Goal: Task Accomplishment & Management: Use online tool/utility

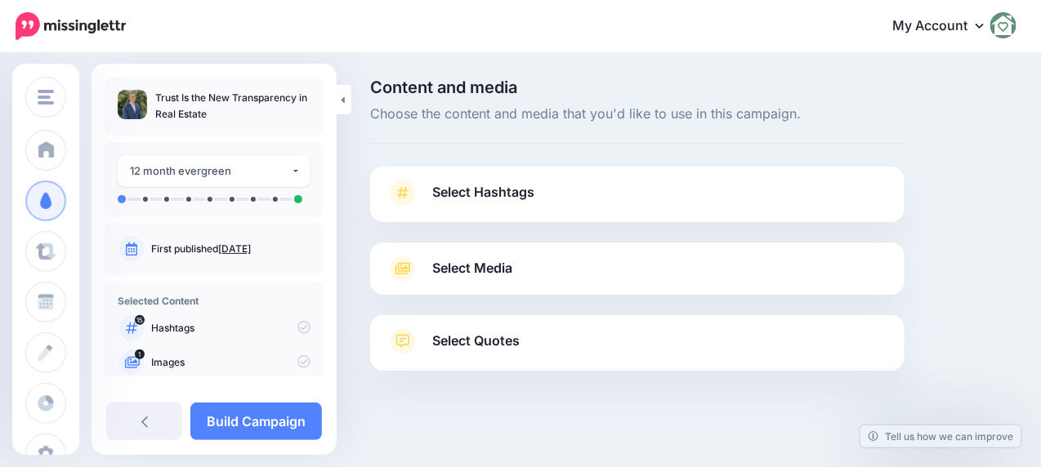
click at [480, 190] on span "Select Hashtags" at bounding box center [483, 192] width 102 height 22
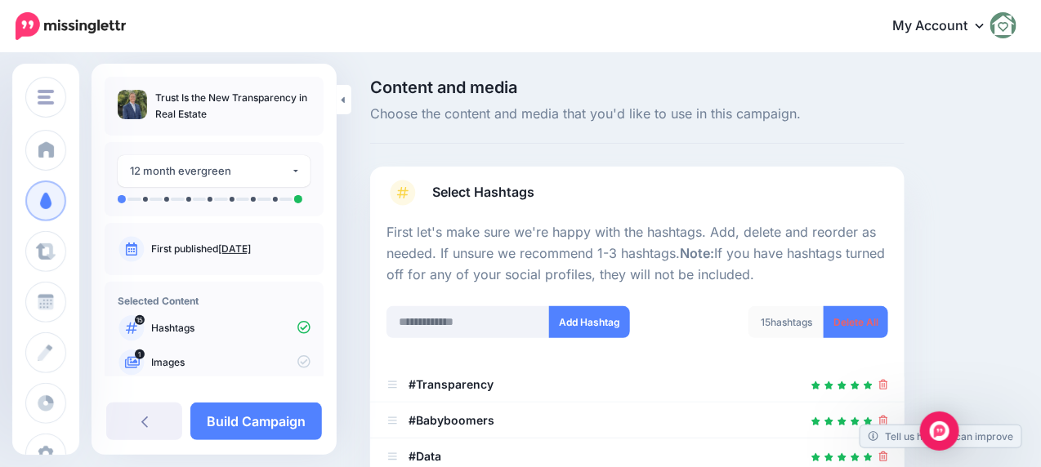
scroll to position [245, 0]
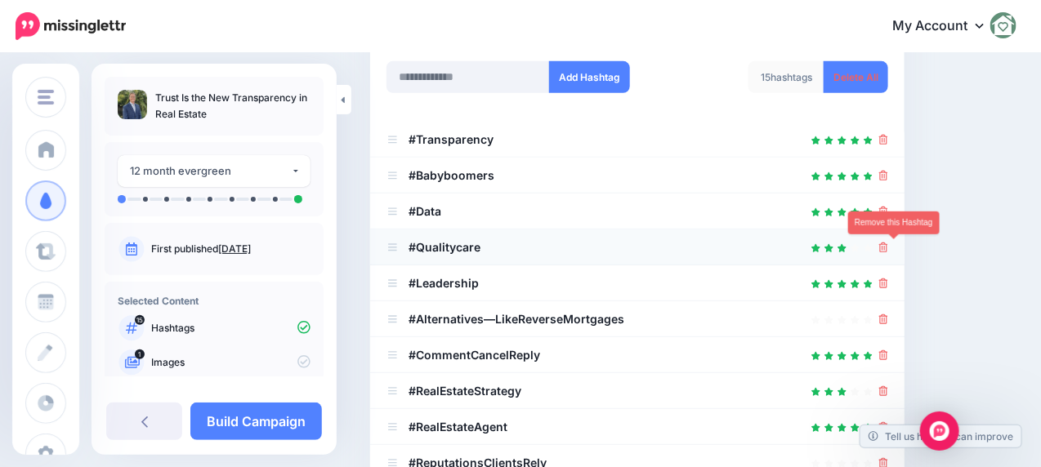
click at [888, 251] on icon at bounding box center [883, 248] width 9 height 10
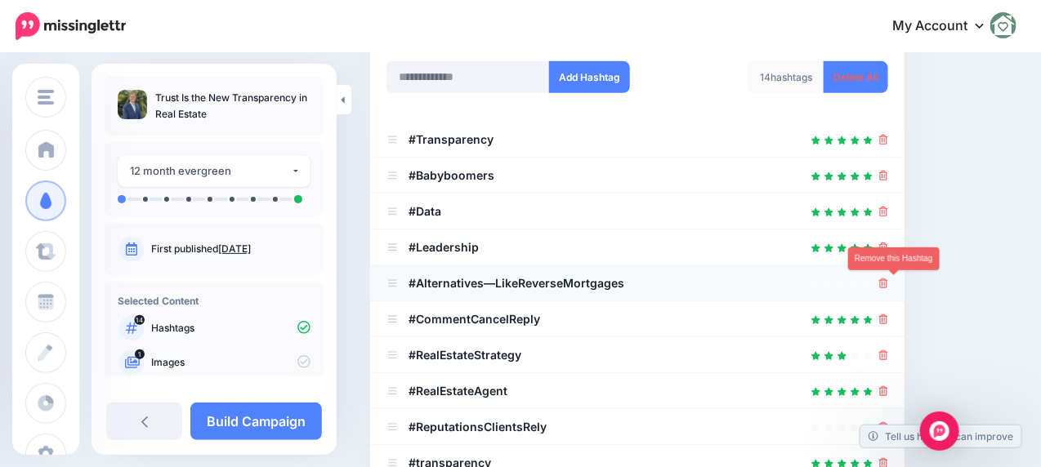
click at [888, 284] on icon at bounding box center [883, 284] width 9 height 10
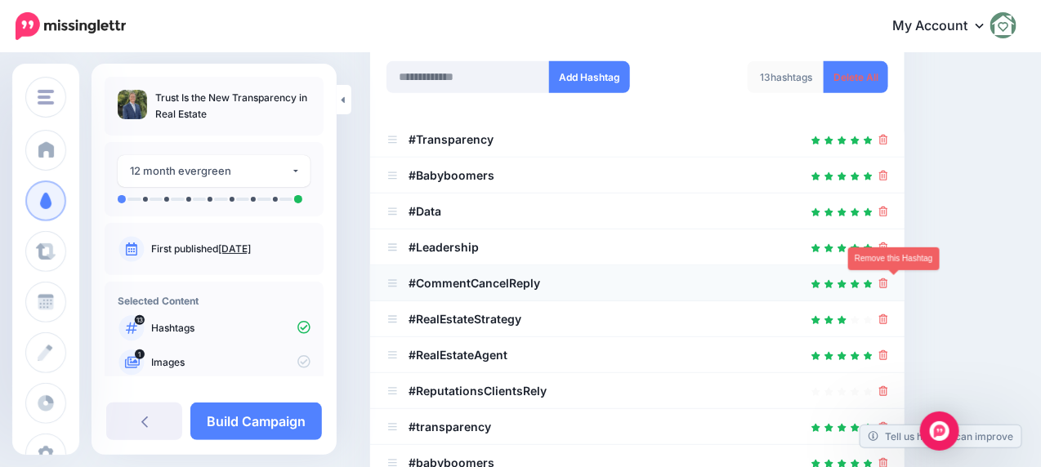
click at [888, 288] on icon at bounding box center [883, 284] width 9 height 10
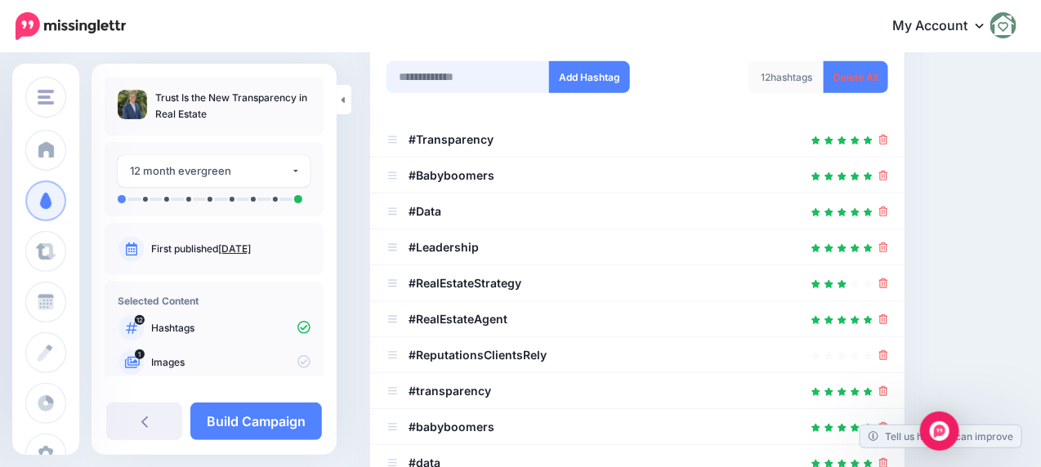
click at [438, 78] on input "text" at bounding box center [467, 77] width 163 height 32
type input "*****"
click at [592, 74] on button "Add Hashtag" at bounding box center [589, 77] width 81 height 32
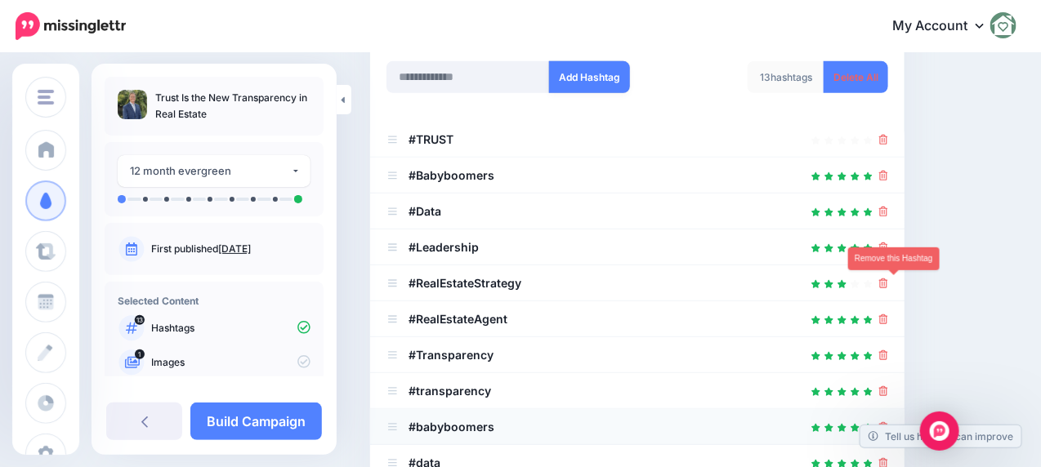
scroll to position [366, 0]
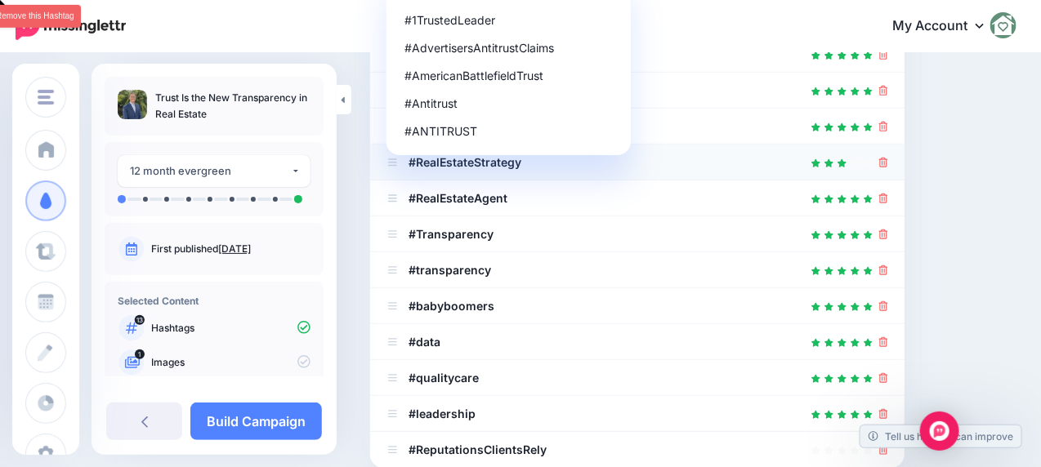
click at [888, 163] on icon at bounding box center [883, 163] width 9 height 10
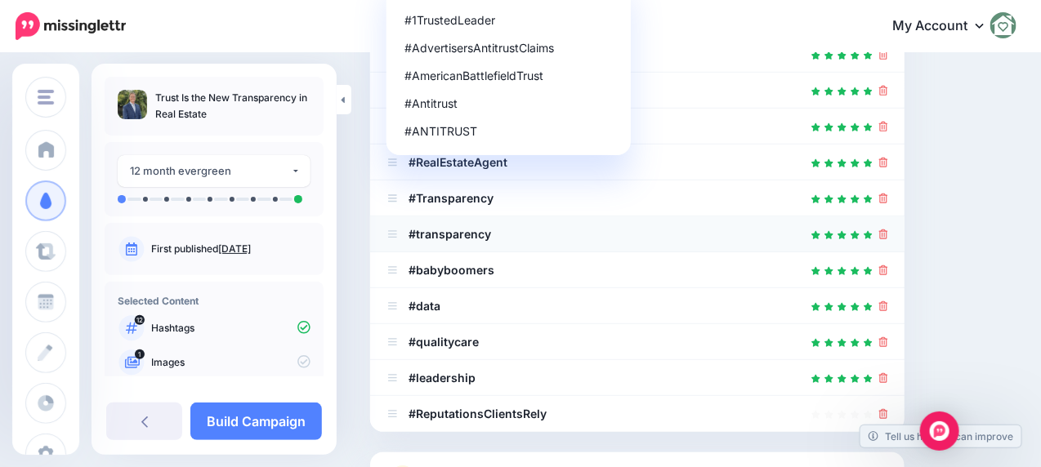
click at [888, 231] on icon at bounding box center [883, 235] width 9 height 10
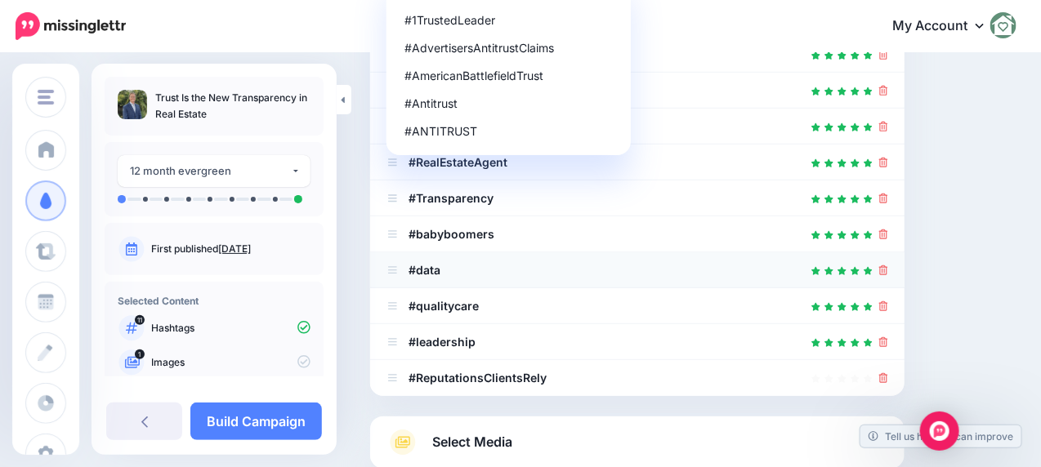
click at [888, 266] on icon at bounding box center [883, 271] width 9 height 10
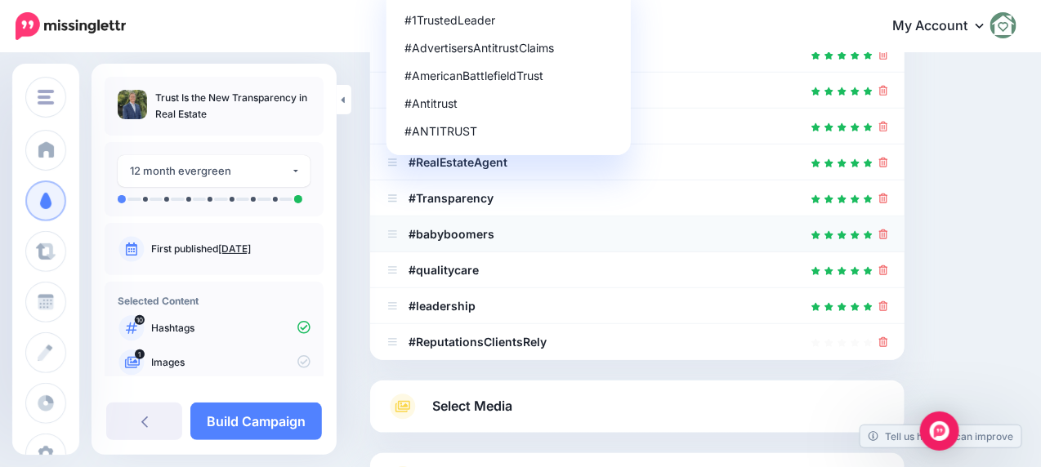
click at [888, 233] on icon at bounding box center [883, 235] width 9 height 10
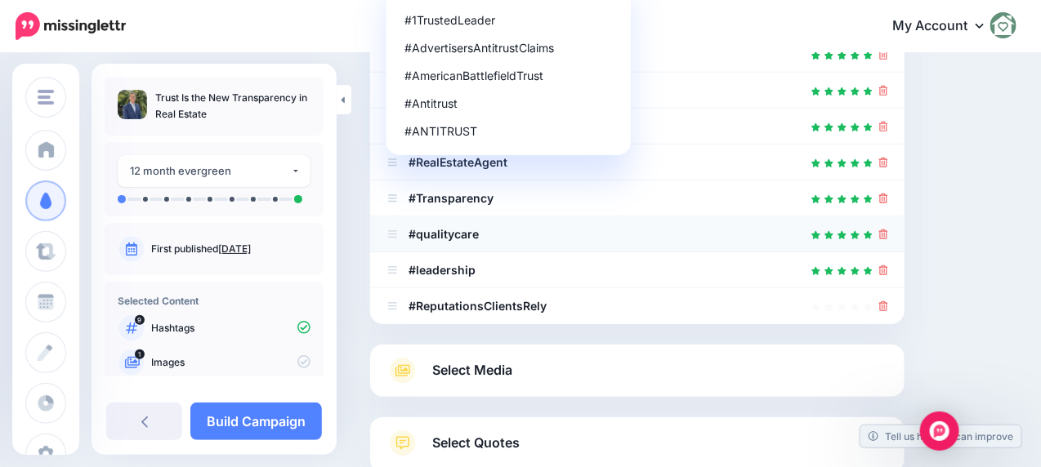
click at [888, 238] on icon at bounding box center [883, 235] width 9 height 10
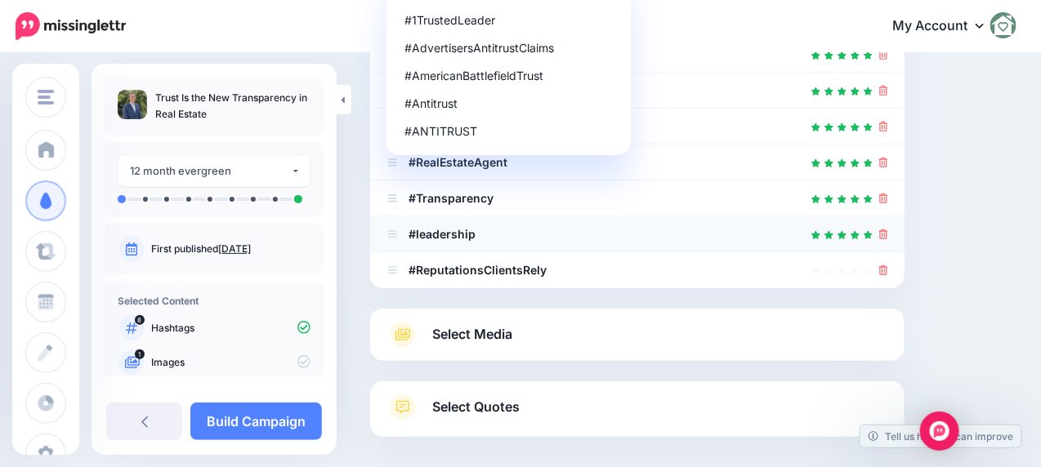
click at [888, 237] on icon at bounding box center [883, 235] width 9 height 10
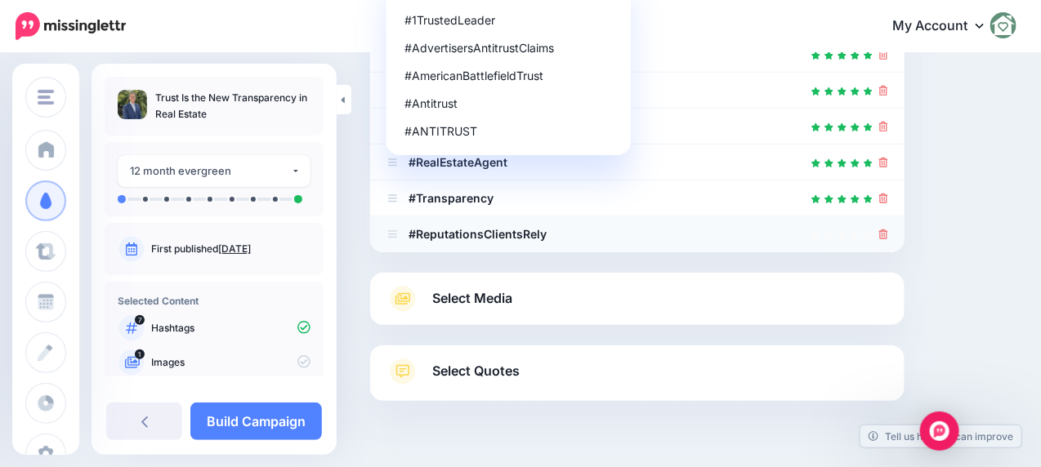
click at [888, 238] on icon at bounding box center [883, 235] width 9 height 10
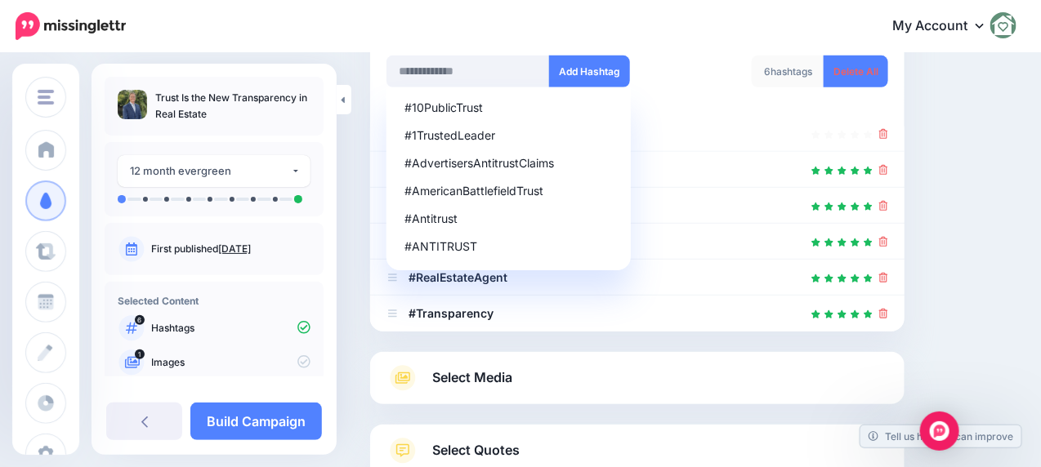
scroll to position [238, 0]
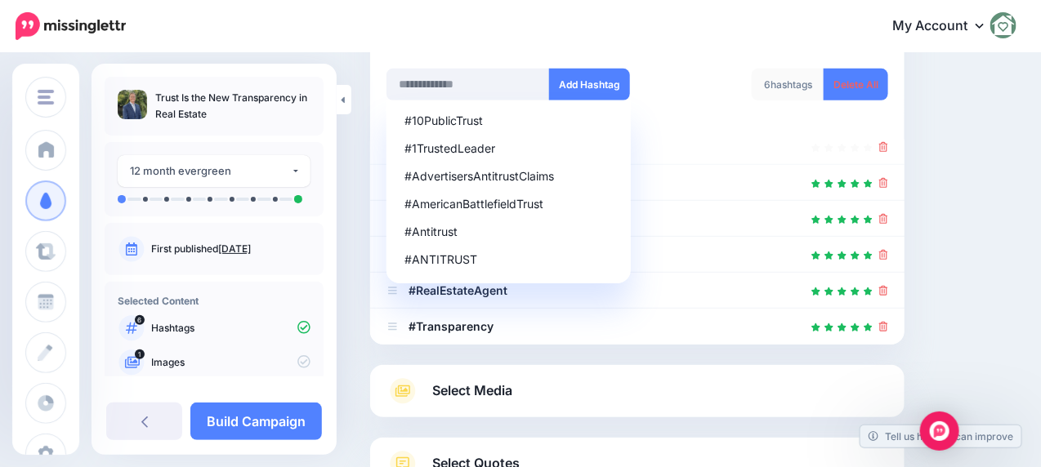
click at [730, 44] on div "My Account Dashboard My Account Billing Facebook Community Help Center Logout" at bounding box center [581, 27] width 870 height 40
click at [352, 216] on div "Content and media Choose the content and media that you'd like to use in this c…" at bounding box center [520, 208] width 1041 height 783
click at [695, 54] on div at bounding box center [637, 58] width 502 height 20
click at [888, 151] on link at bounding box center [883, 147] width 9 height 14
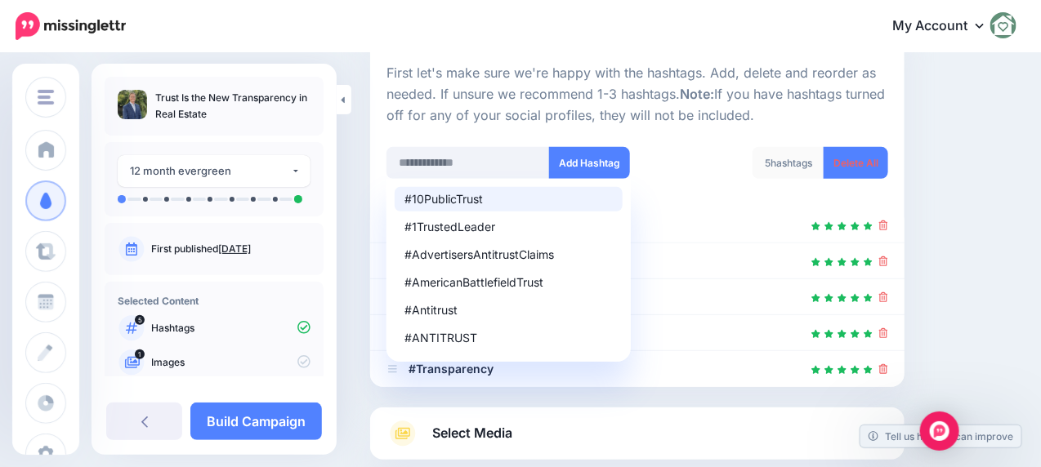
scroll to position [161, 0]
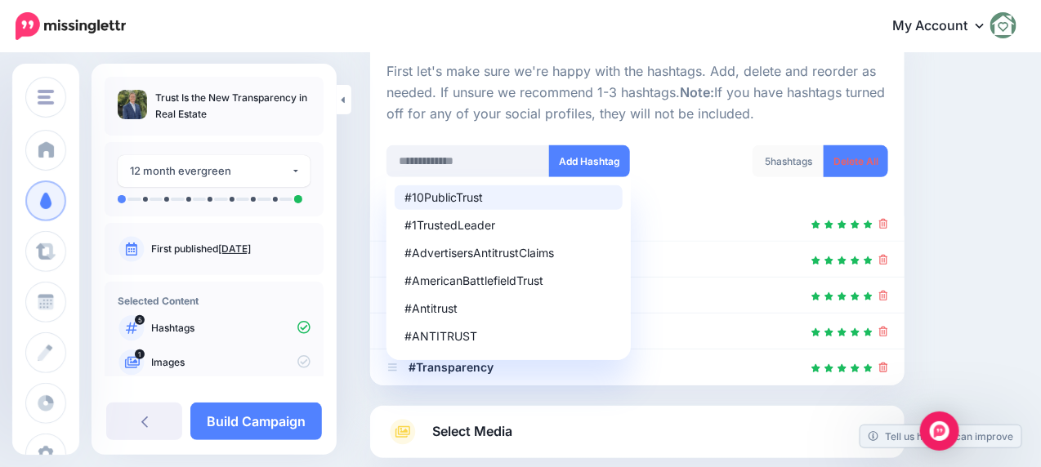
click at [970, 337] on div "Content and media Choose the content and media that you'd like to use in this c…" at bounding box center [693, 267] width 671 height 698
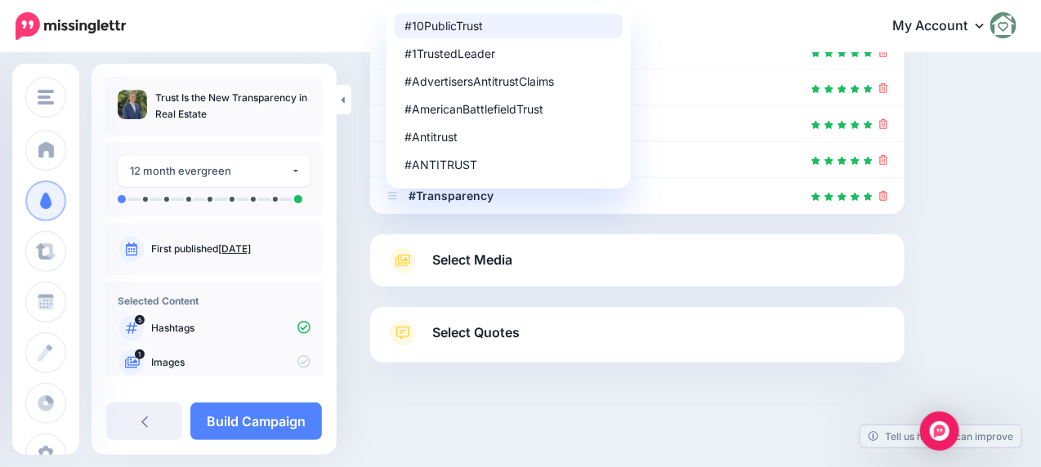
scroll to position [333, 0]
click at [566, 268] on link "Select Media" at bounding box center [637, 260] width 502 height 26
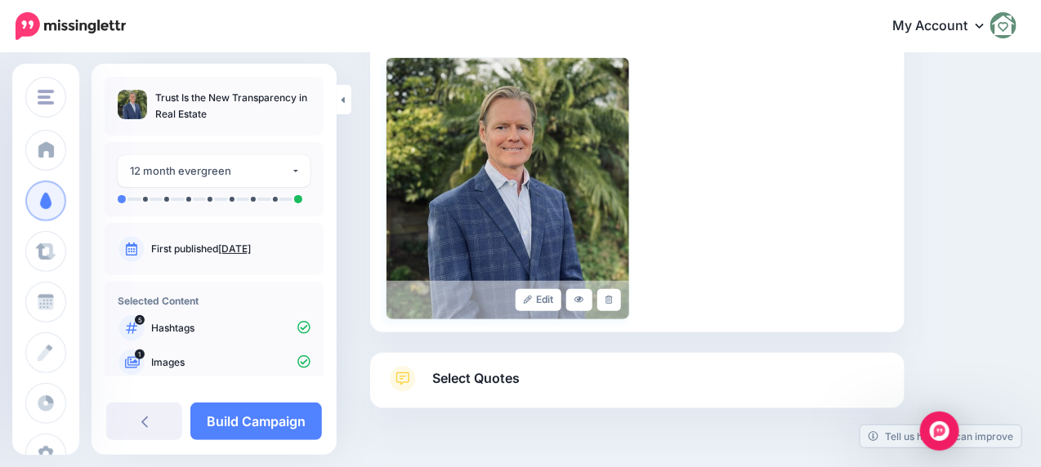
scroll to position [435, 0]
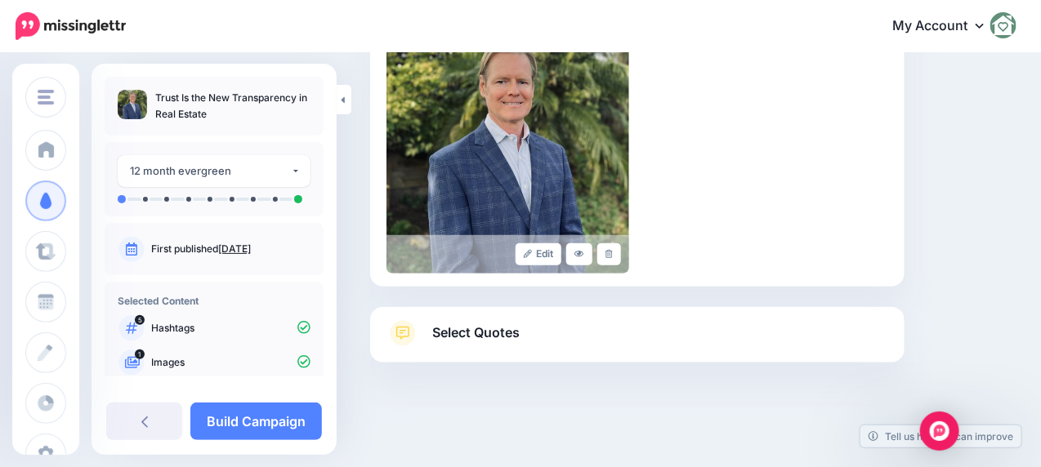
click at [498, 328] on span "Select Quotes" at bounding box center [475, 333] width 87 height 22
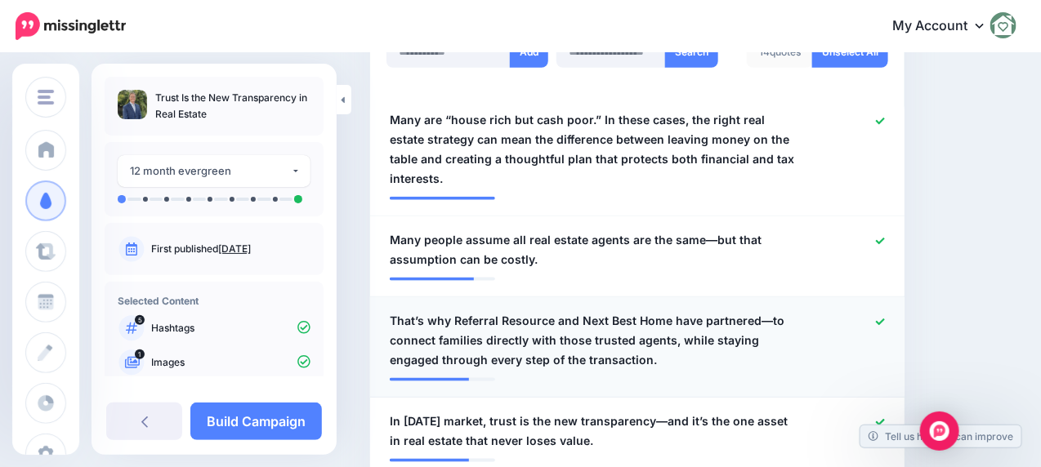
scroll to position [598, 0]
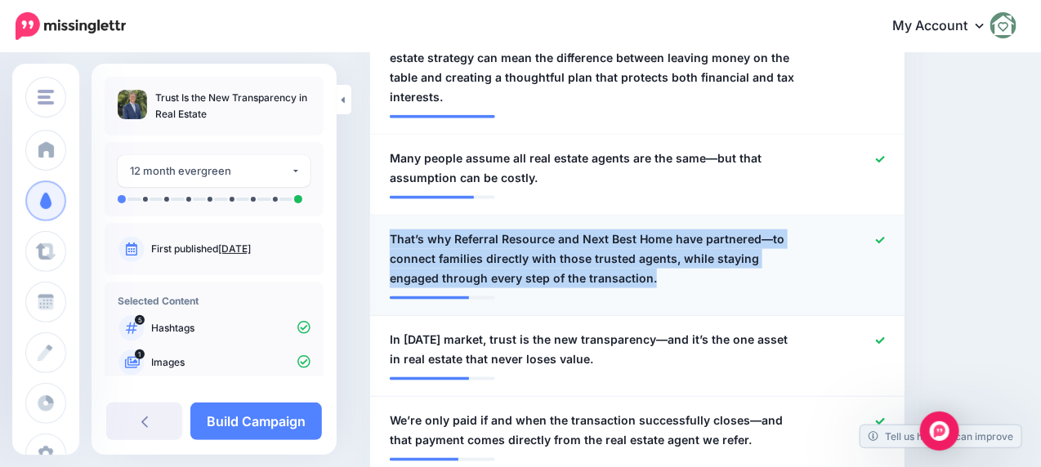
drag, startPoint x: 620, startPoint y: 234, endPoint x: 384, endPoint y: 196, distance: 239.2
click at [384, 230] on div "**********" at bounding box center [593, 259] width 433 height 59
copy span "That’s why Referral Resource and Next Best Home have partnered—to connect famil…"
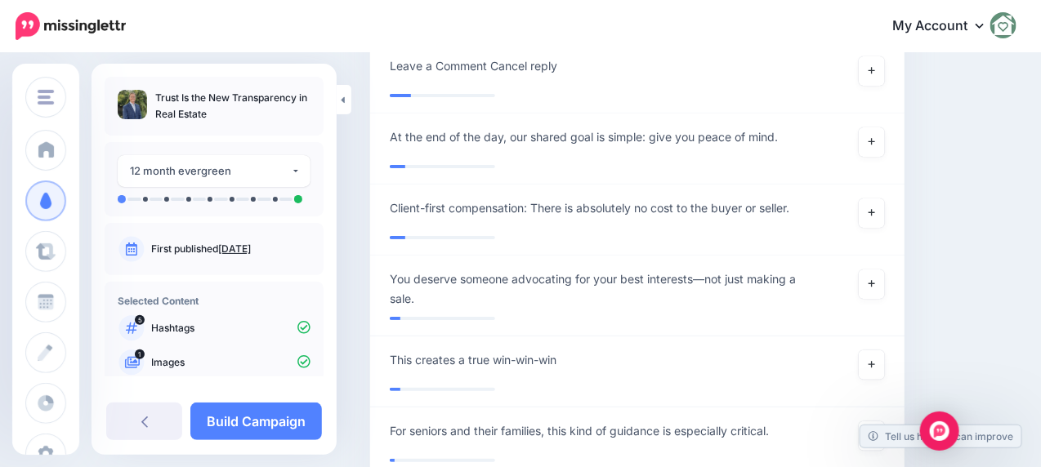
scroll to position [2219, 0]
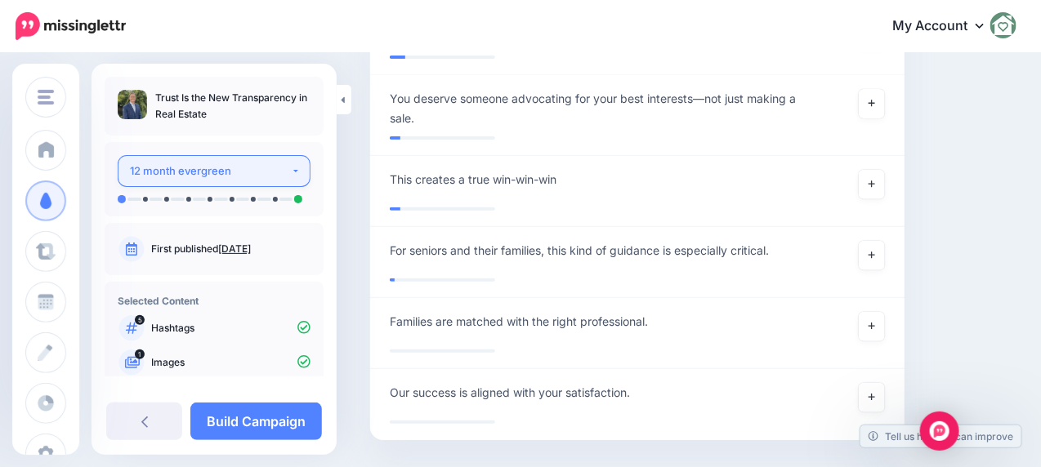
click at [167, 166] on div "12 month evergreen" at bounding box center [210, 171] width 161 height 19
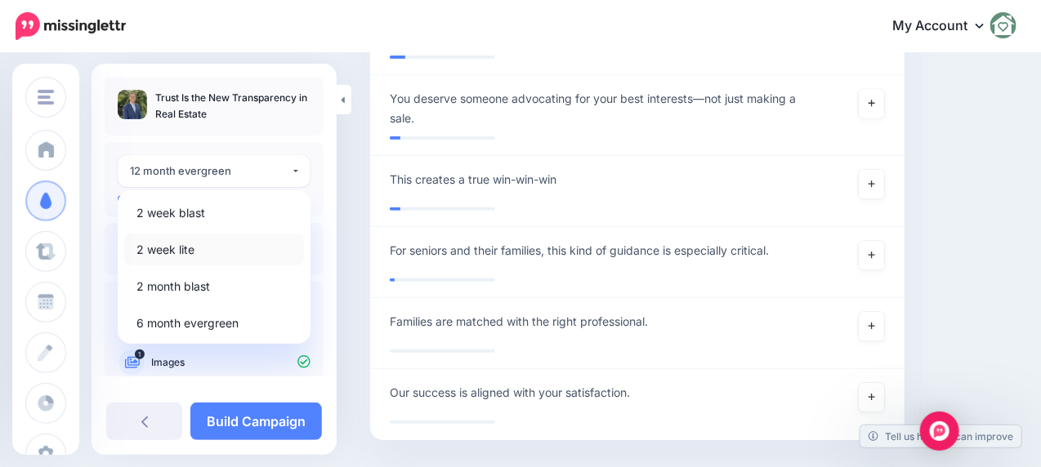
click at [175, 249] on span "2 week lite" at bounding box center [165, 250] width 58 height 20
select select "******"
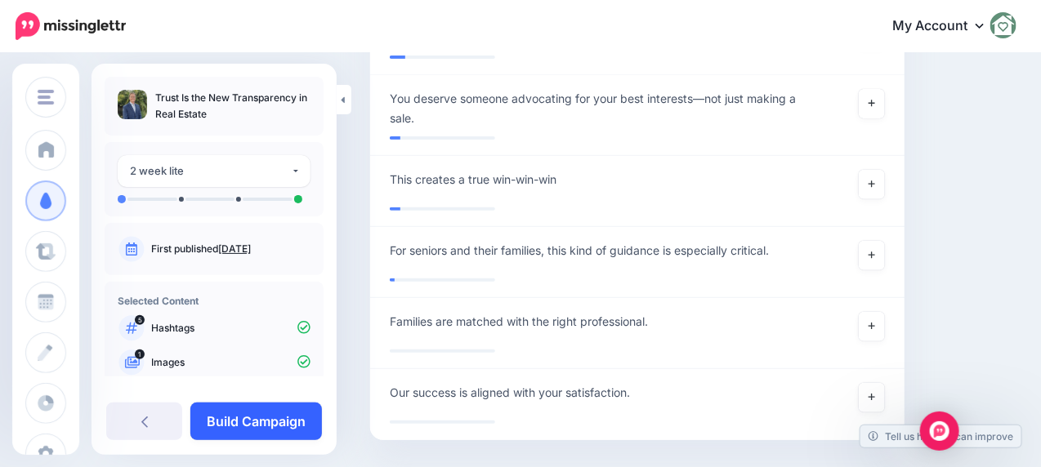
click at [255, 427] on link "Build Campaign" at bounding box center [256, 422] width 132 height 38
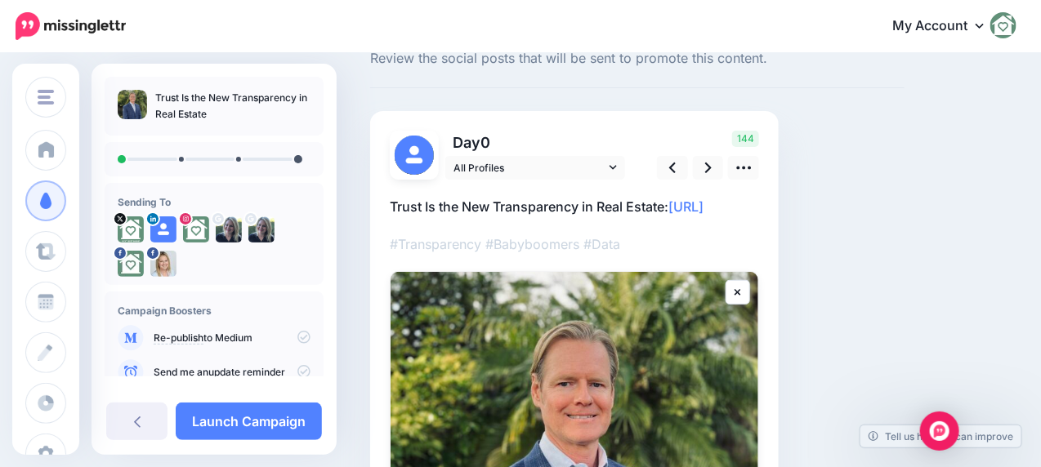
scroll to position [82, 0]
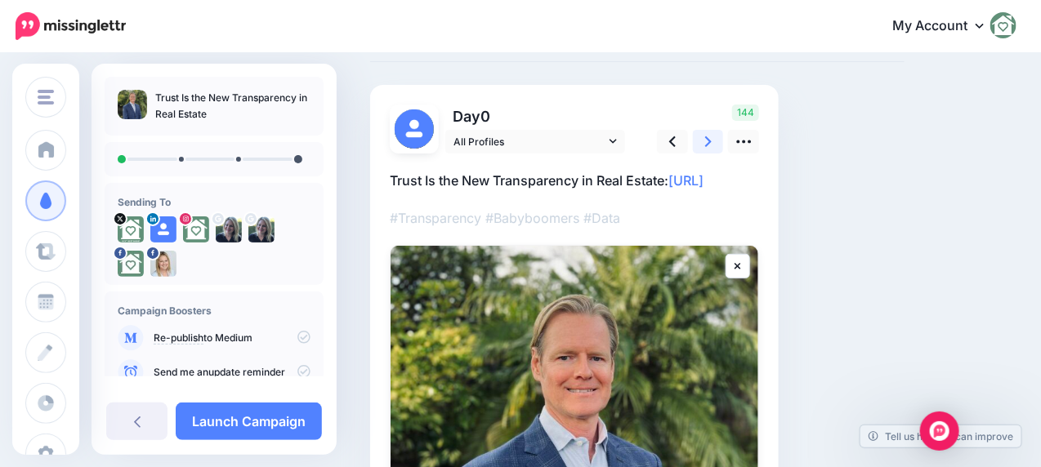
click at [703, 141] on link at bounding box center [708, 142] width 31 height 24
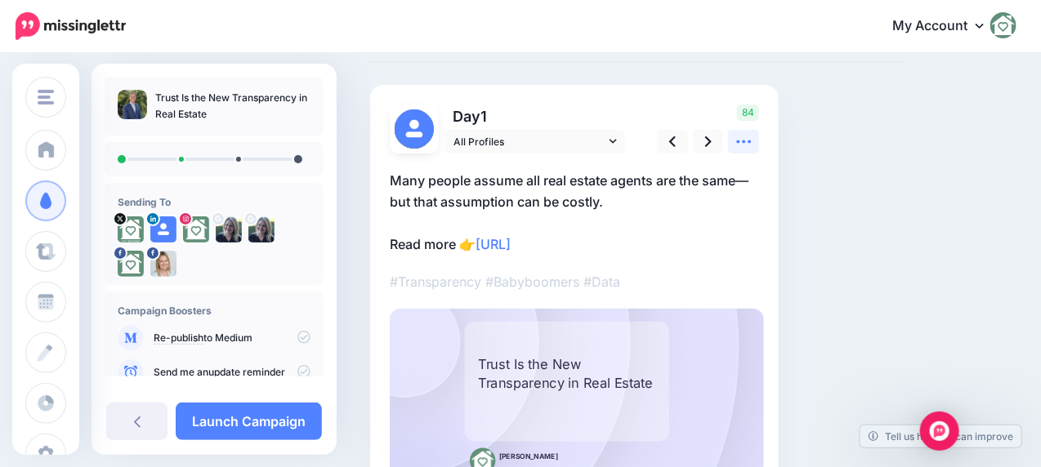
click at [760, 137] on div "84" at bounding box center [706, 129] width 132 height 49
click at [753, 141] on link at bounding box center [743, 142] width 31 height 24
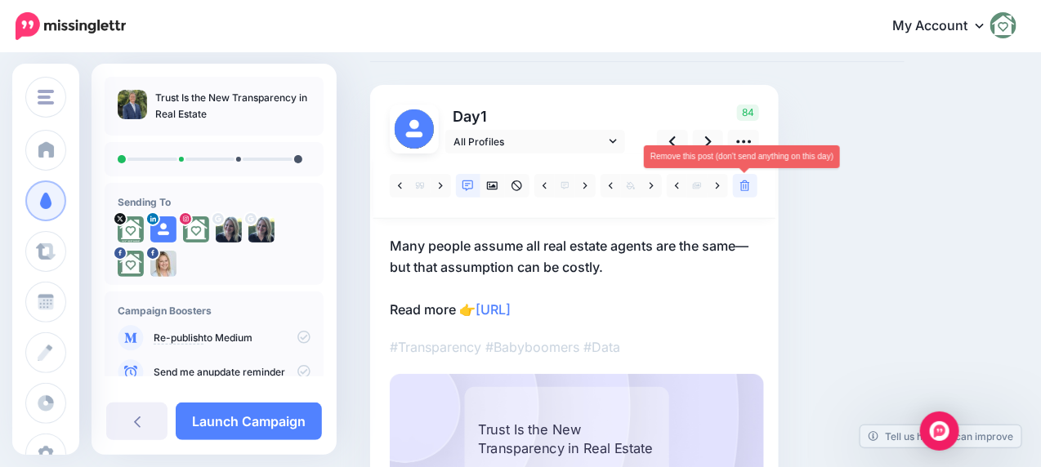
click at [744, 185] on icon at bounding box center [745, 186] width 10 height 11
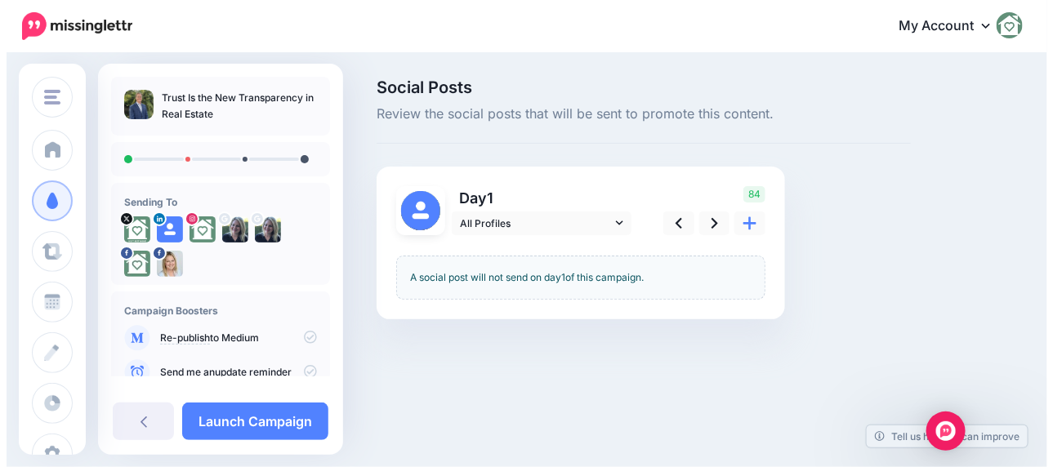
scroll to position [0, 0]
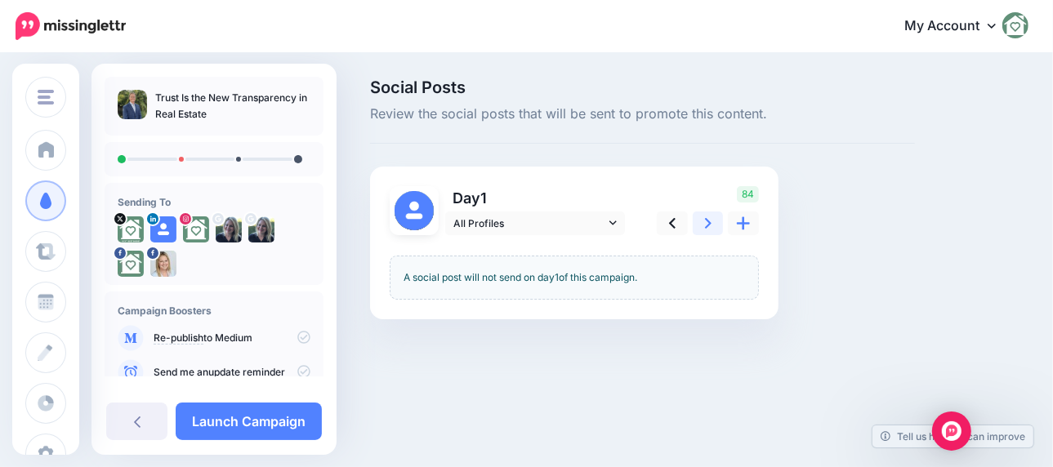
click at [709, 228] on icon at bounding box center [708, 223] width 7 height 17
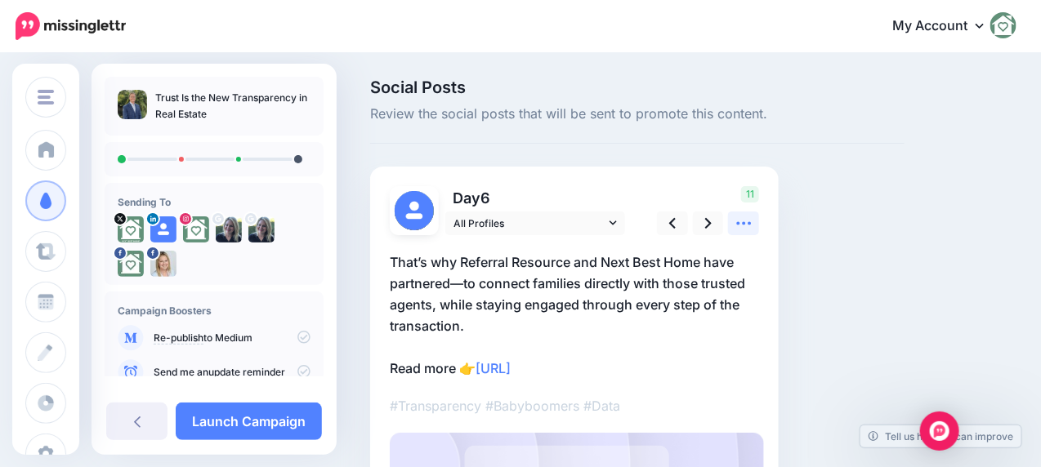
click at [747, 227] on icon at bounding box center [743, 223] width 17 height 17
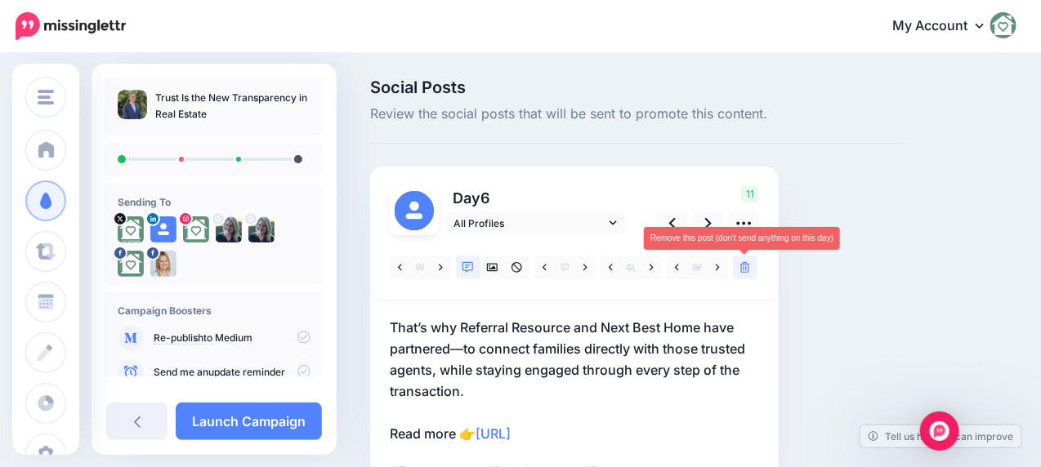
click at [737, 276] on link at bounding box center [745, 268] width 25 height 24
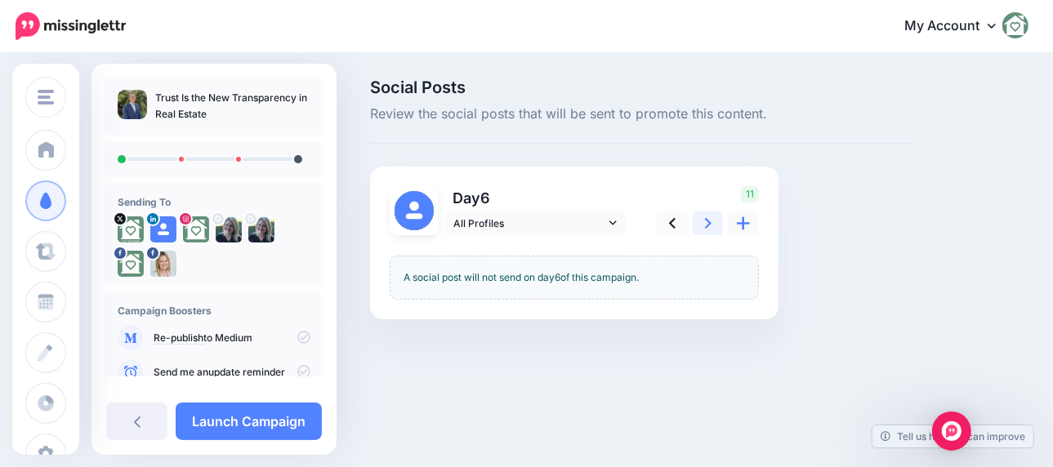
click at [712, 225] on link at bounding box center [708, 224] width 31 height 24
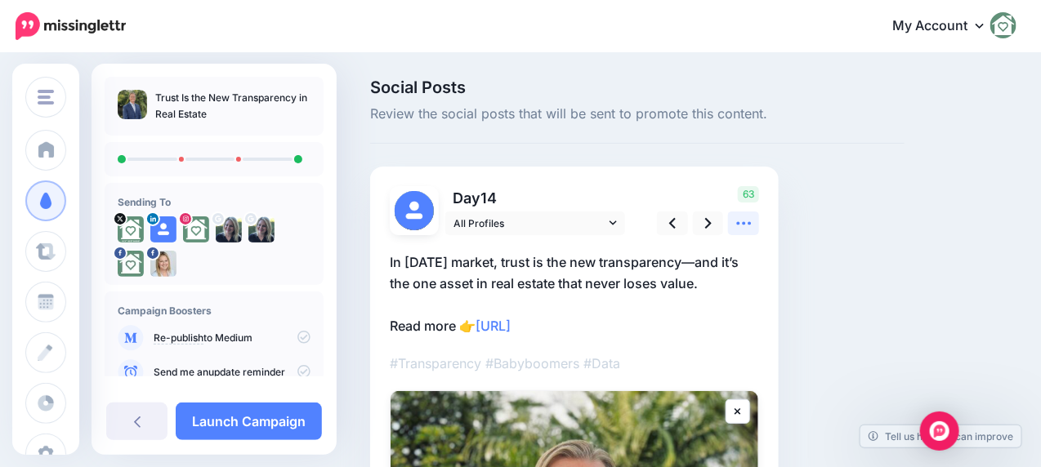
click at [748, 226] on icon at bounding box center [743, 223] width 17 height 17
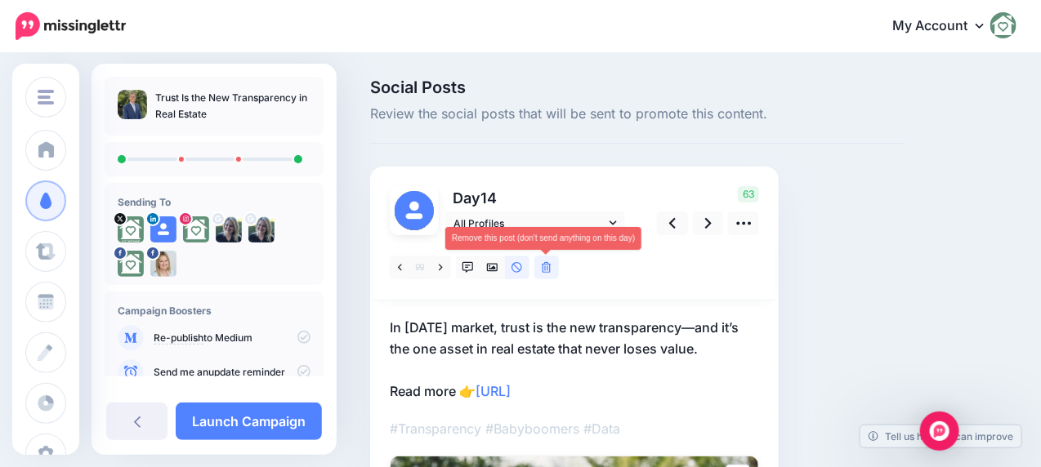
click at [548, 272] on icon at bounding box center [547, 267] width 10 height 11
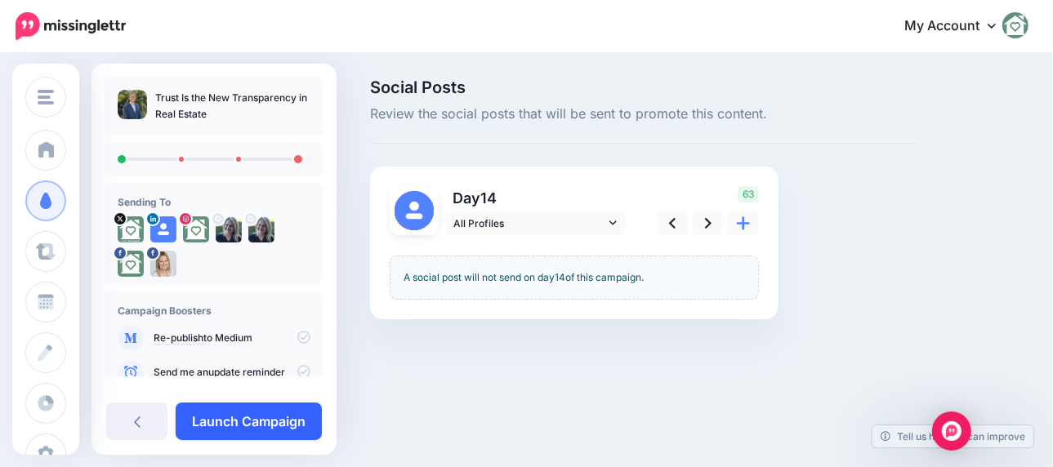
click at [284, 413] on link "Launch Campaign" at bounding box center [249, 422] width 146 height 38
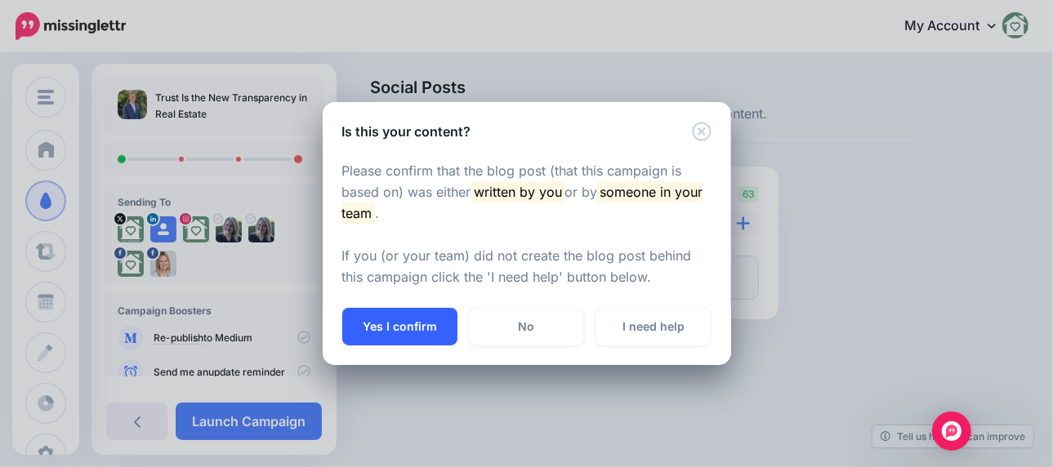
click at [404, 335] on button "Yes I confirm" at bounding box center [399, 327] width 115 height 38
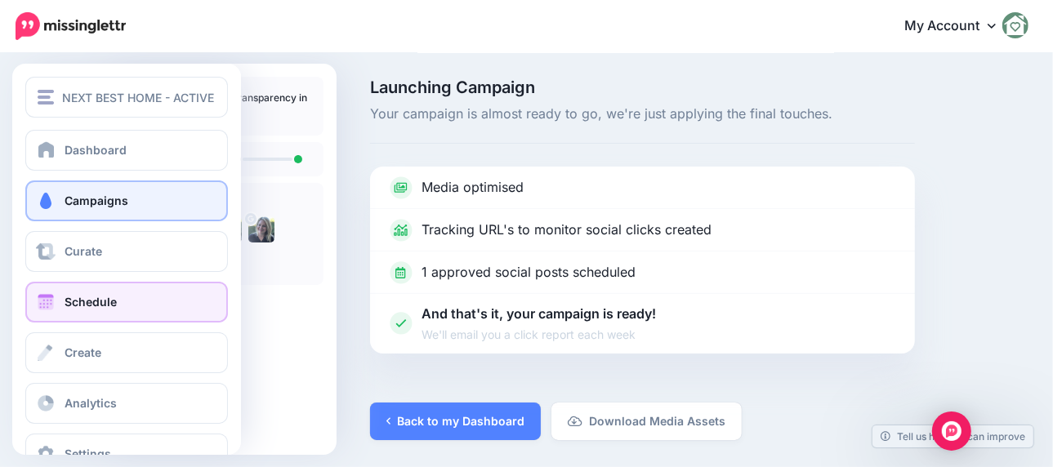
click at [53, 305] on span at bounding box center [45, 302] width 21 height 16
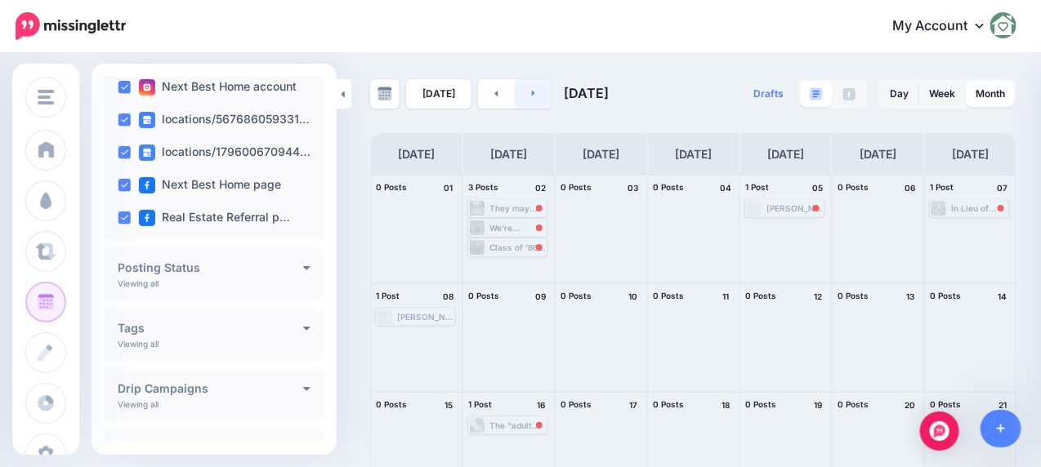
click at [534, 94] on link at bounding box center [534, 93] width 37 height 29
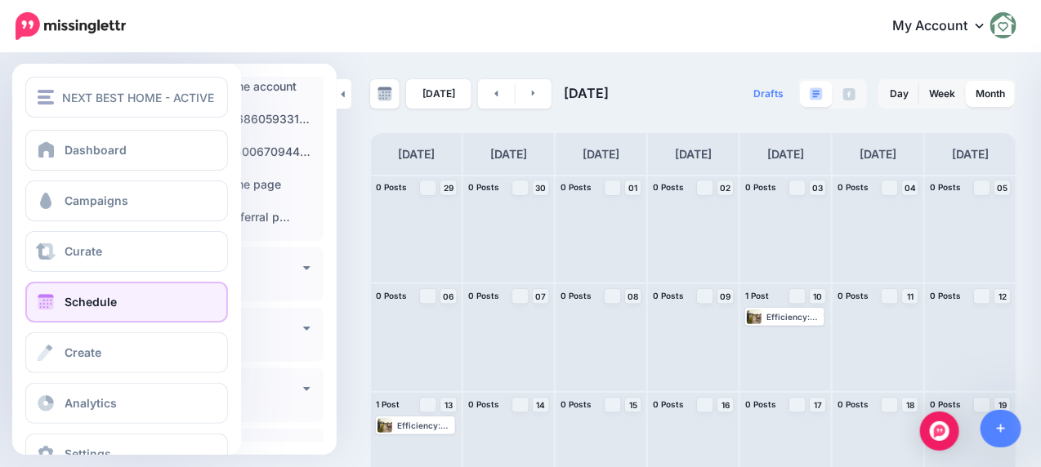
click at [93, 296] on span "Schedule" at bounding box center [91, 302] width 52 height 14
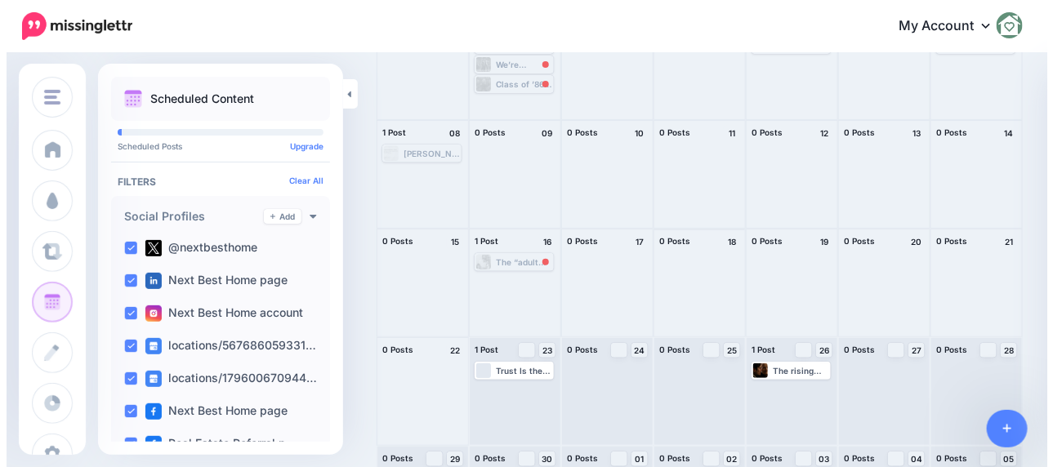
scroll to position [245, 0]
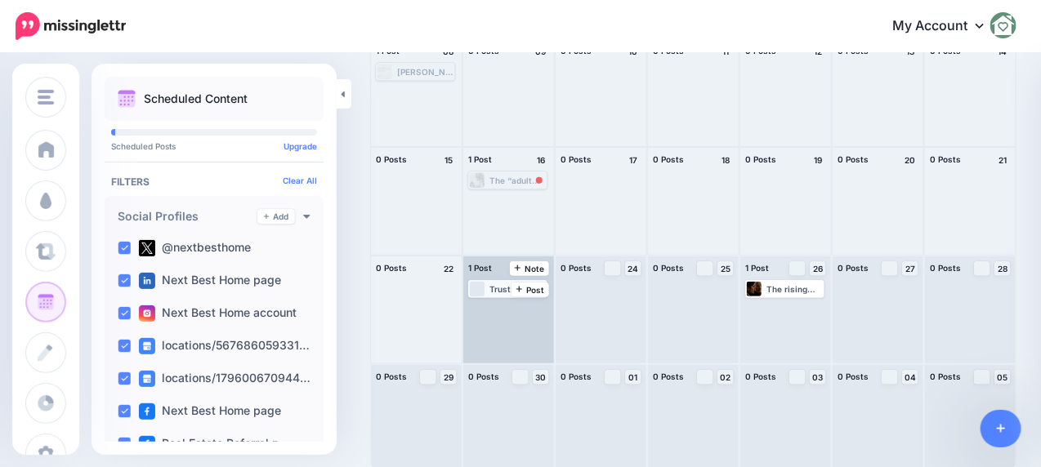
click at [500, 288] on div "Trust Is the New Transparency in Real Estate: [URL] #Transparency #Babyboomers …" at bounding box center [517, 289] width 56 height 10
click at [492, 310] on span "Edit" at bounding box center [493, 309] width 13 height 8
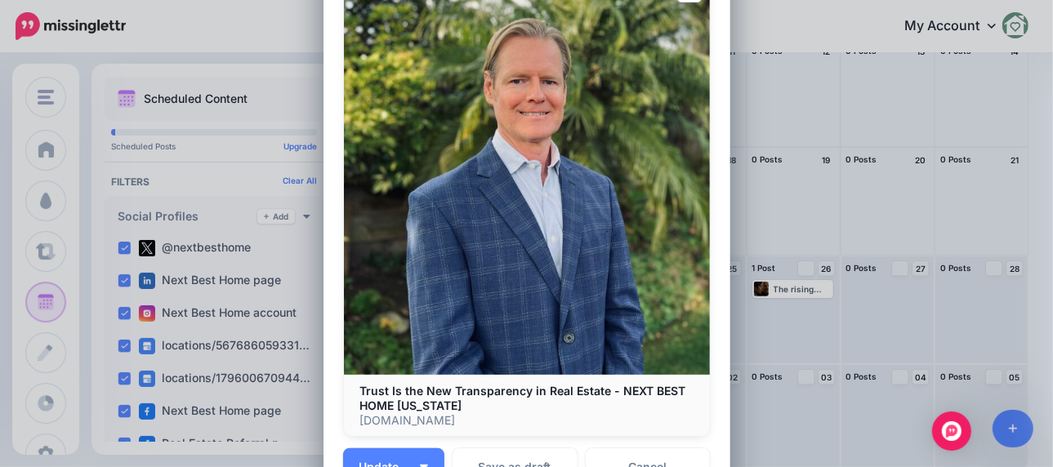
scroll to position [460, 0]
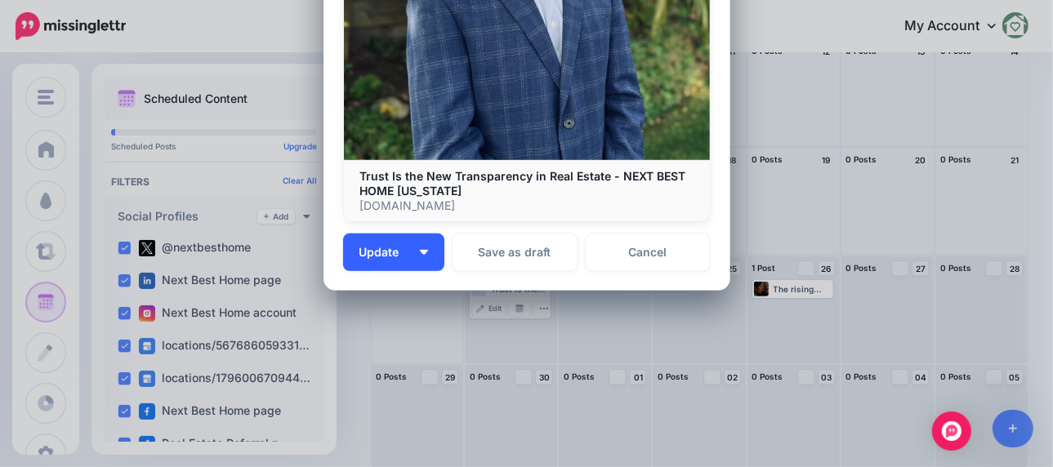
click at [384, 252] on span "Update" at bounding box center [386, 252] width 52 height 11
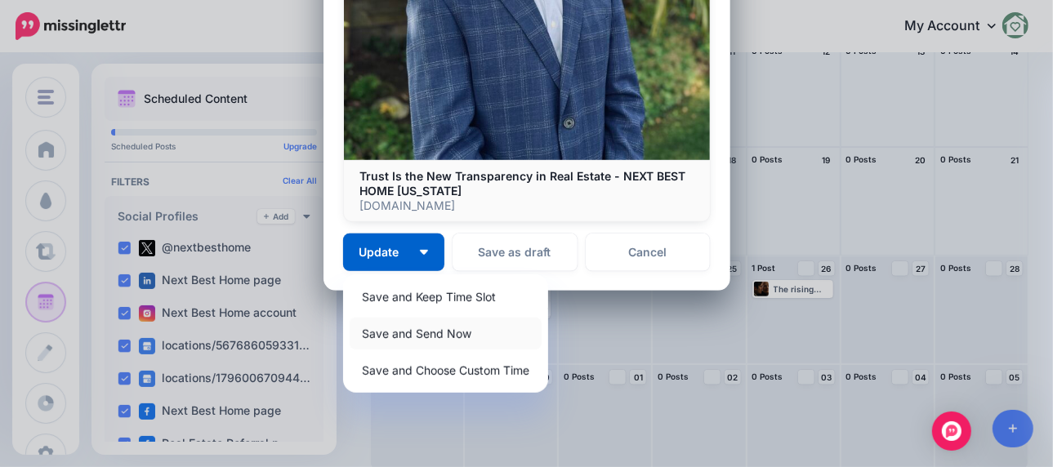
click at [382, 334] on link "Save and Send Now" at bounding box center [446, 334] width 192 height 32
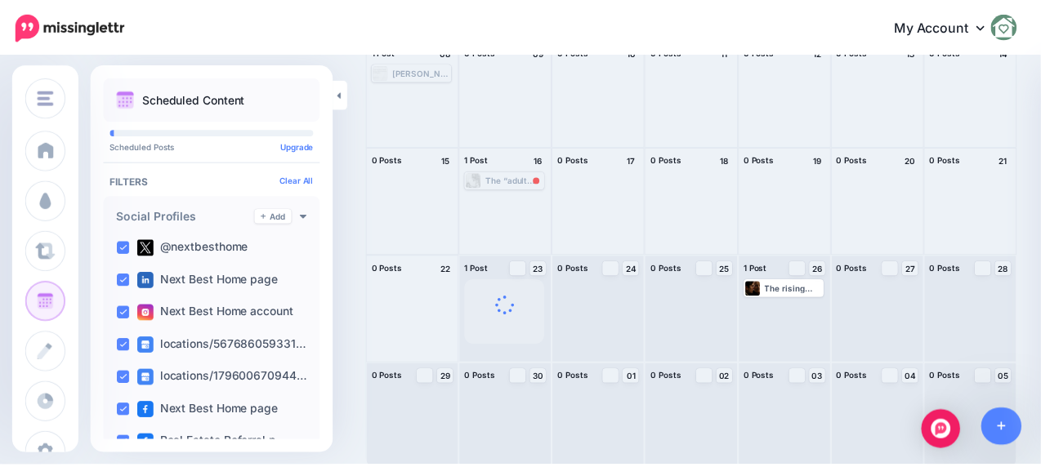
scroll to position [0, 0]
